Goal: Navigation & Orientation: Find specific page/section

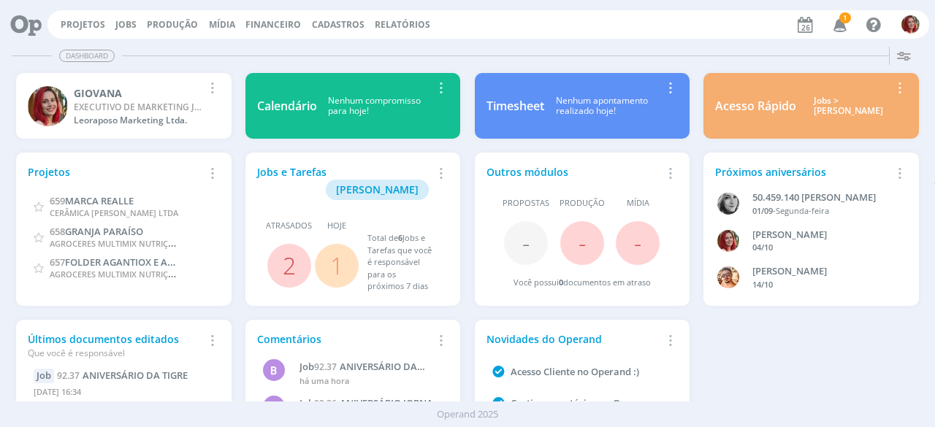
click at [841, 21] on icon "button" at bounding box center [840, 24] width 26 height 25
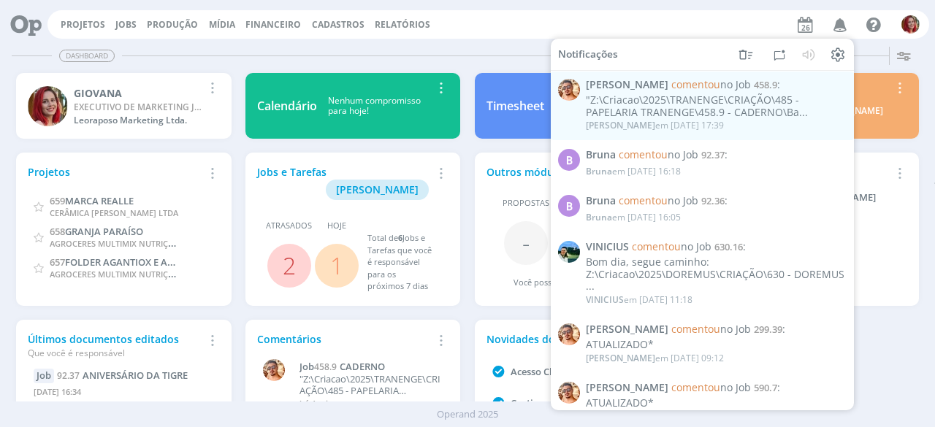
click at [469, 45] on div "Dashboard" at bounding box center [467, 55] width 911 height 21
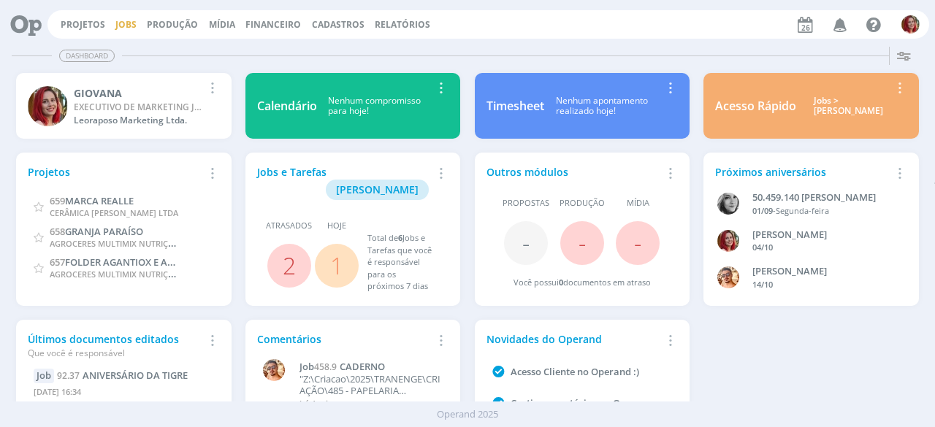
click at [126, 27] on link "Jobs" at bounding box center [125, 24] width 21 height 12
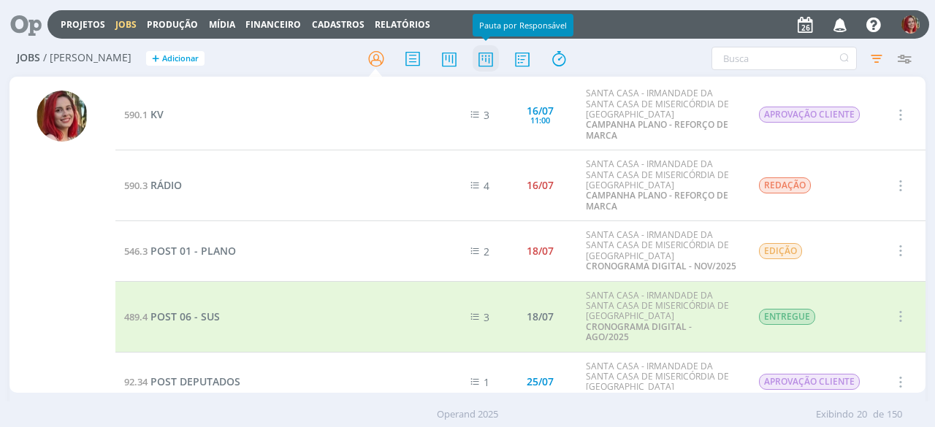
click at [494, 54] on icon at bounding box center [485, 59] width 26 height 28
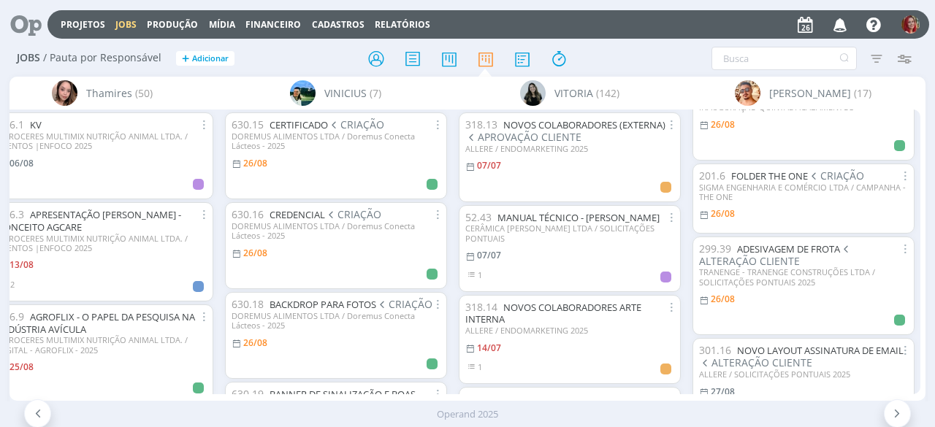
scroll to position [57, 0]
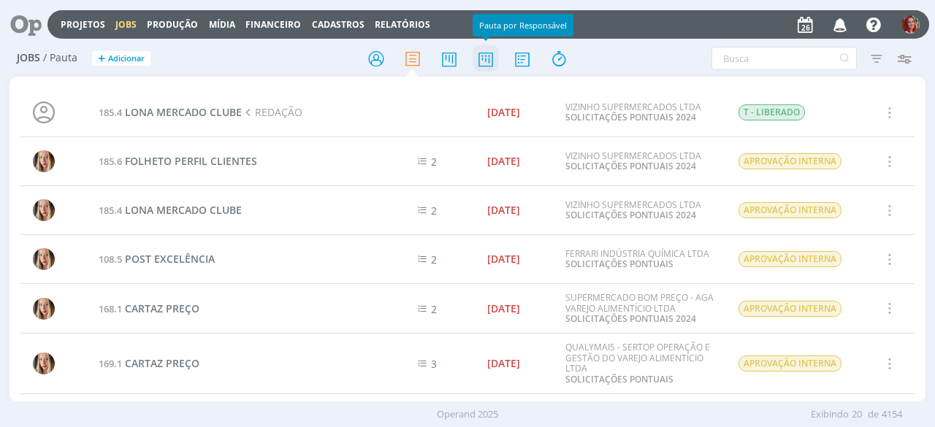
click at [487, 50] on icon at bounding box center [485, 59] width 26 height 28
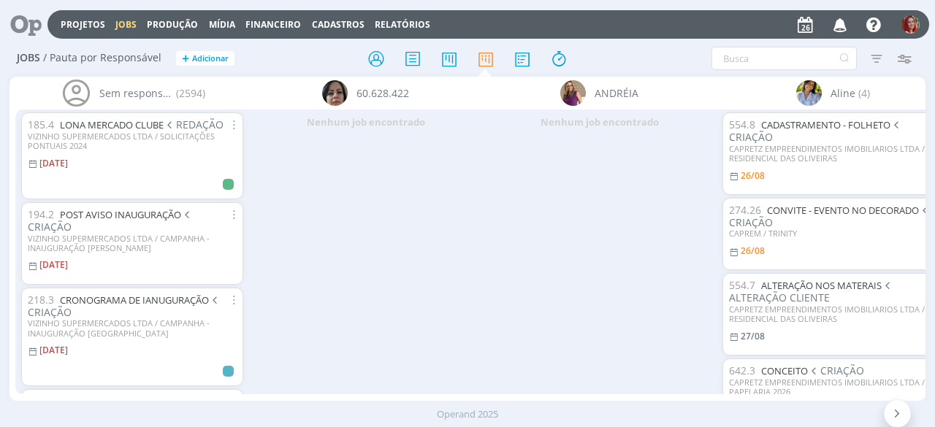
click at [556, 390] on div "Sem responsável (2594) 185.4 LONA MERCADO CLUBE REDAÇÃO VIZINHO SUPERMERCADOS L…" at bounding box center [467, 239] width 916 height 324
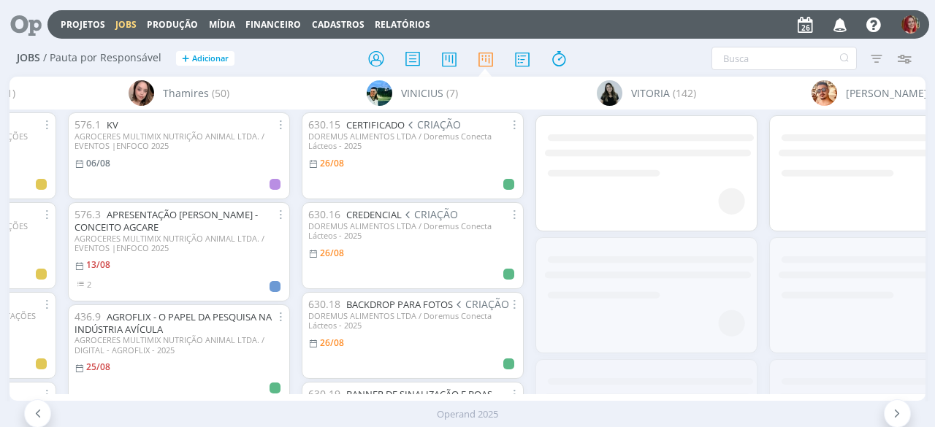
scroll to position [0, 5404]
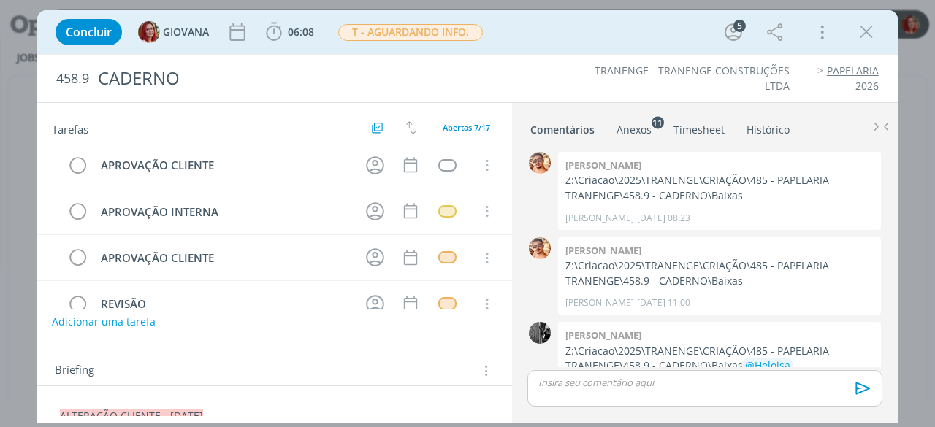
scroll to position [291, 0]
